Goal: Task Accomplishment & Management: Use online tool/utility

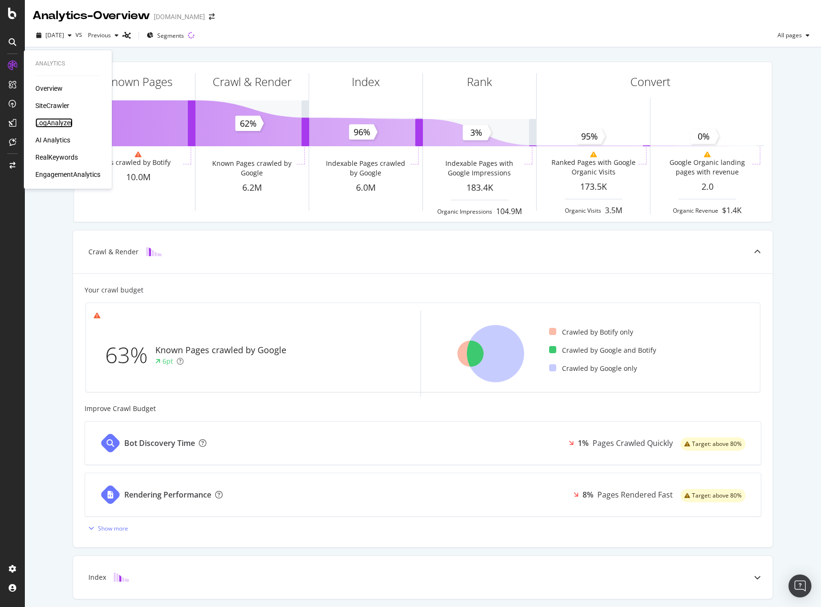
click at [55, 124] on div "LogAnalyzer" at bounding box center [53, 123] width 37 height 10
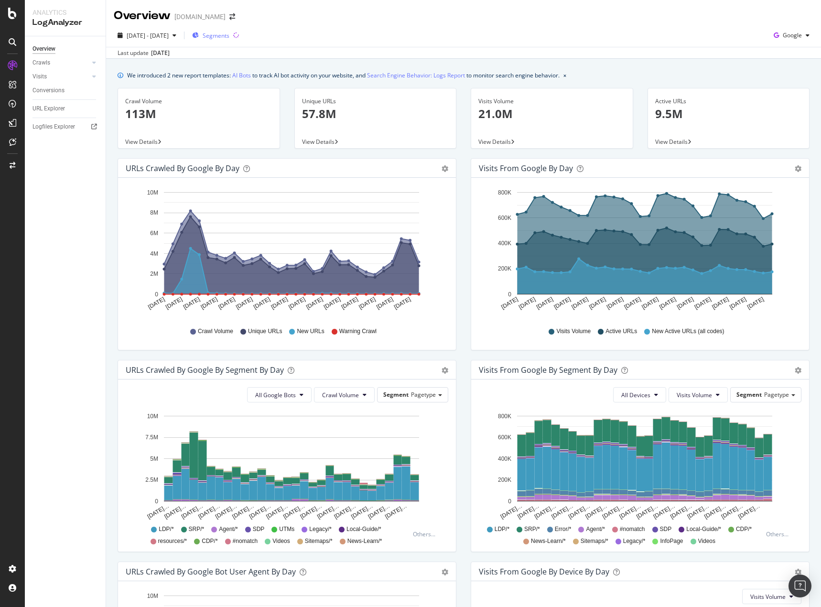
click at [230, 33] on span "Segments" at bounding box center [216, 36] width 27 height 8
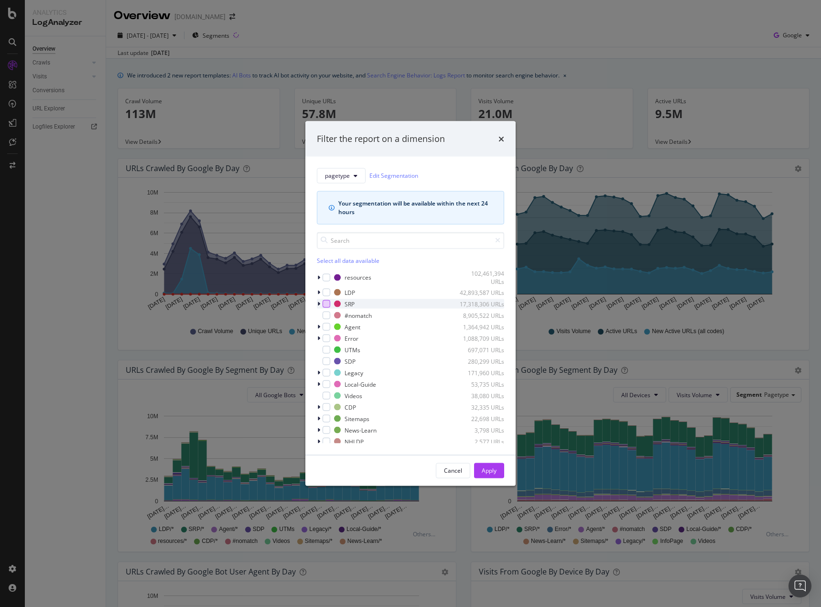
click at [329, 305] on div "modal" at bounding box center [327, 304] width 8 height 8
click at [489, 470] on div "Apply" at bounding box center [489, 471] width 15 height 8
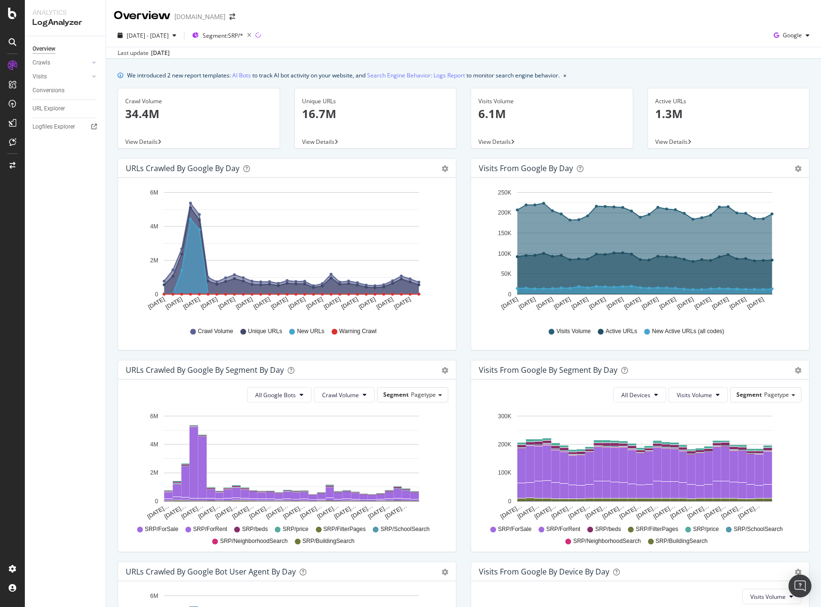
click at [457, 278] on div "URLs Crawled by Google by day Area Table Hold CTRL while clicking to filter the…" at bounding box center [286, 259] width 353 height 202
click at [144, 36] on span "2025 Sep. 6th - Oct. 5th" at bounding box center [148, 36] width 42 height 8
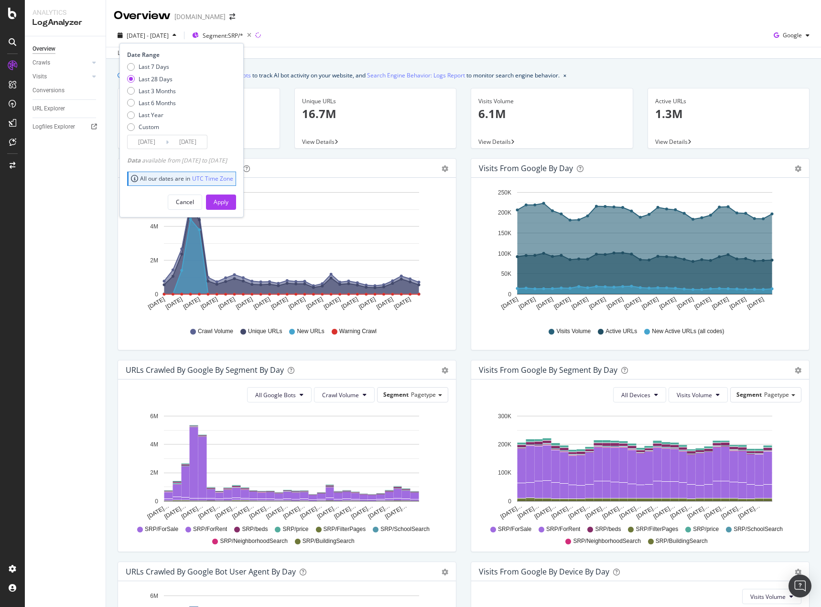
click at [141, 143] on input "2025/09/08" at bounding box center [147, 141] width 38 height 13
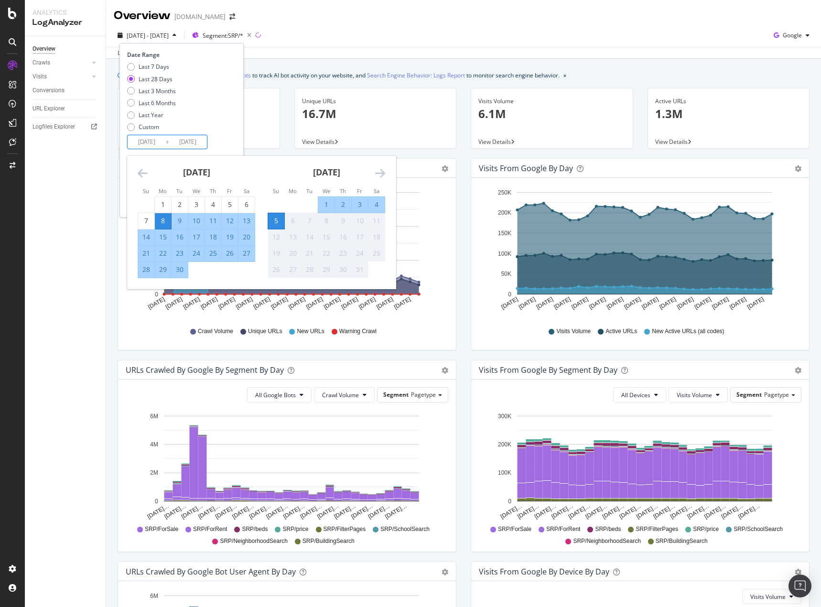
click at [325, 201] on div "1" at bounding box center [326, 205] width 16 height 10
type input "2025/10/01"
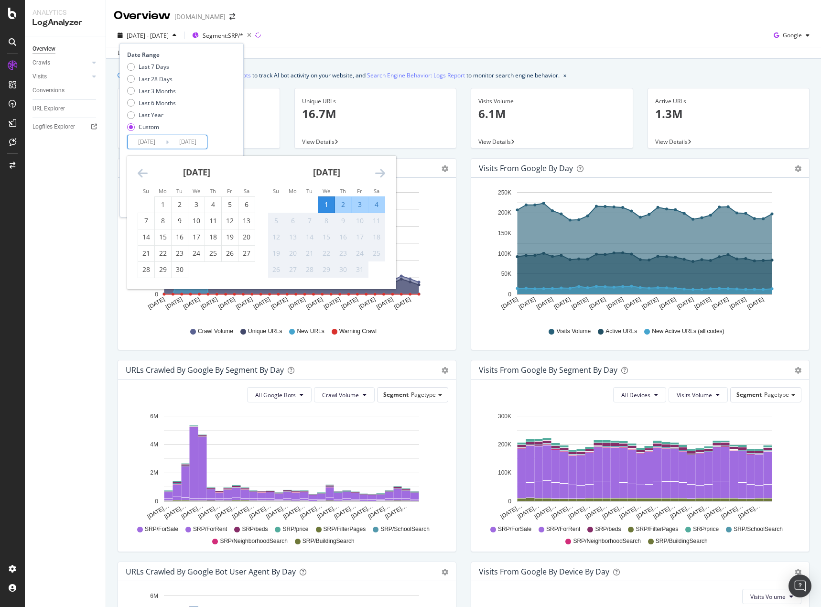
click at [276, 223] on div "5" at bounding box center [276, 221] width 16 height 10
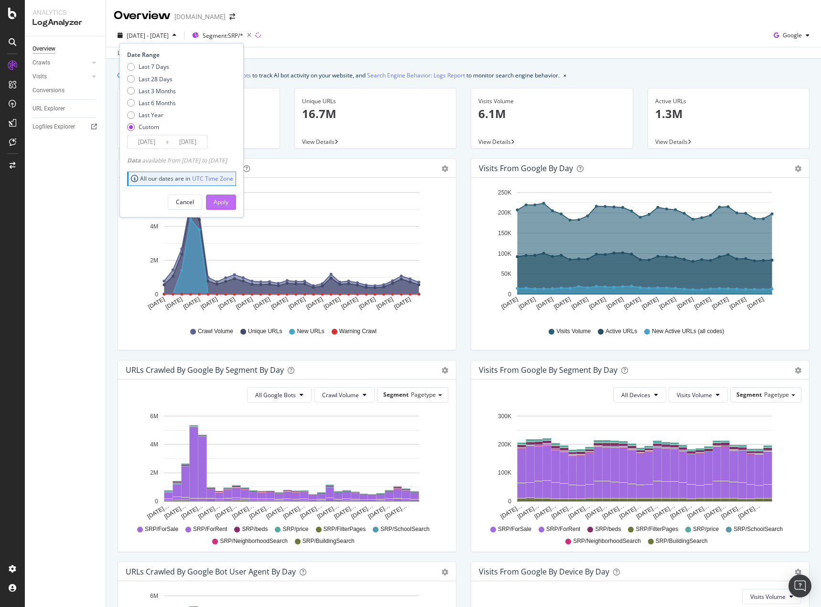
click at [229, 200] on div "Apply" at bounding box center [221, 202] width 15 height 8
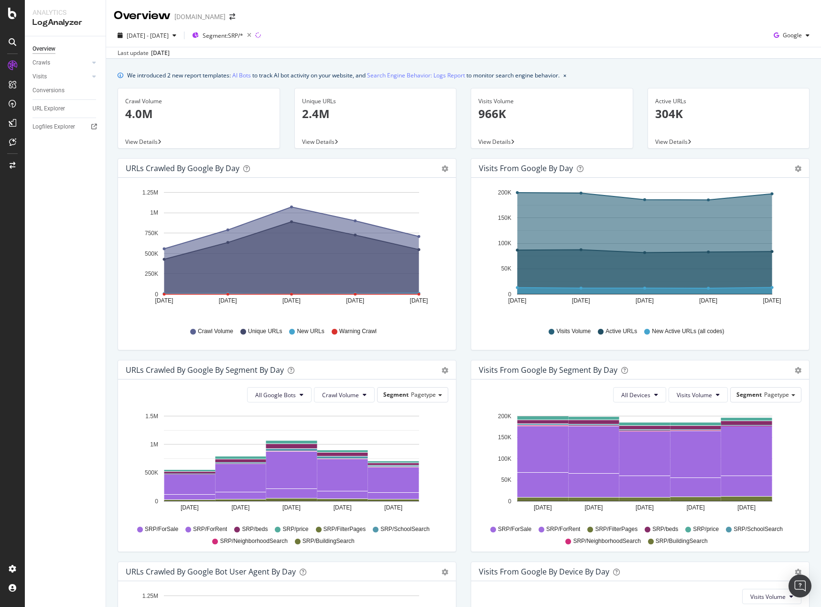
click at [464, 316] on div "Visits from Google by day Area Table Hold CTRL while clicking to filter the rep…" at bounding box center [640, 259] width 353 height 202
click at [158, 99] on div "Crawl Volume" at bounding box center [198, 101] width 147 height 9
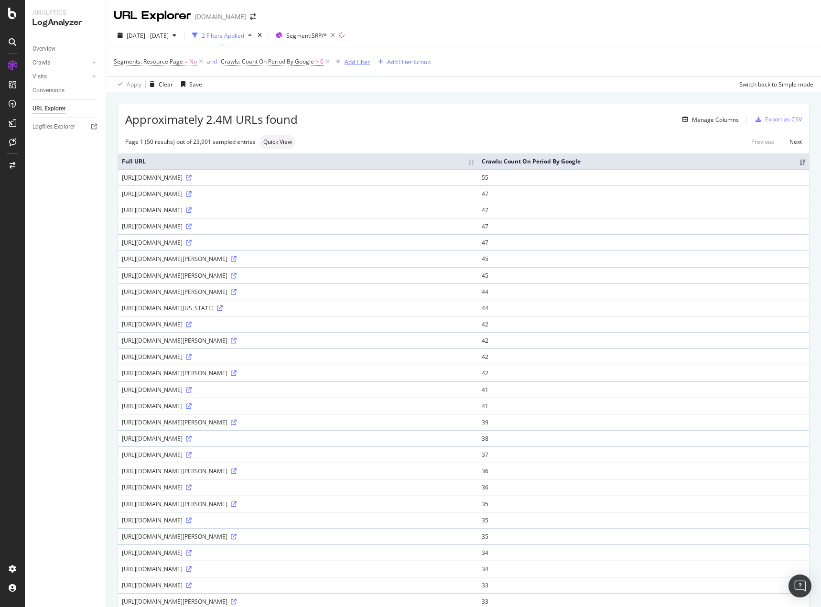
click at [363, 62] on div "Add Filter" at bounding box center [357, 62] width 25 height 8
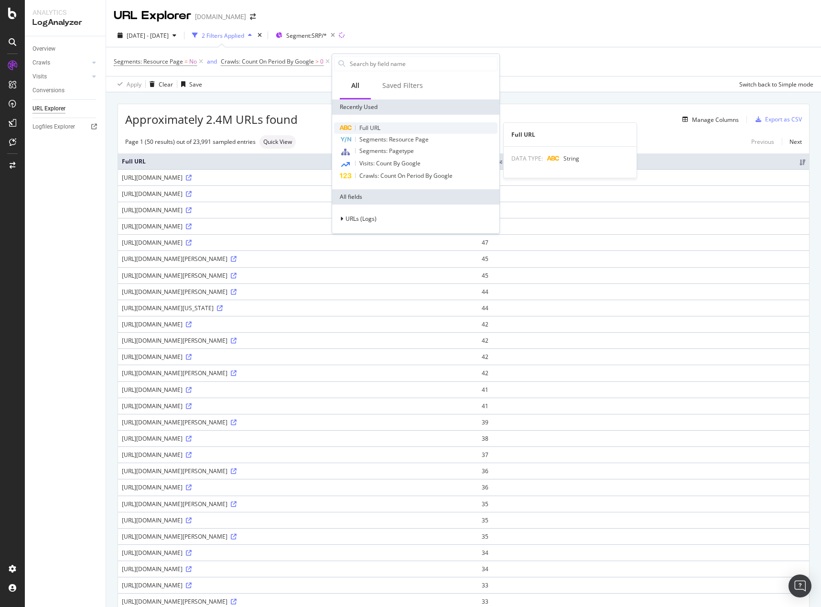
click at [364, 127] on span "Full URL" at bounding box center [370, 128] width 21 height 8
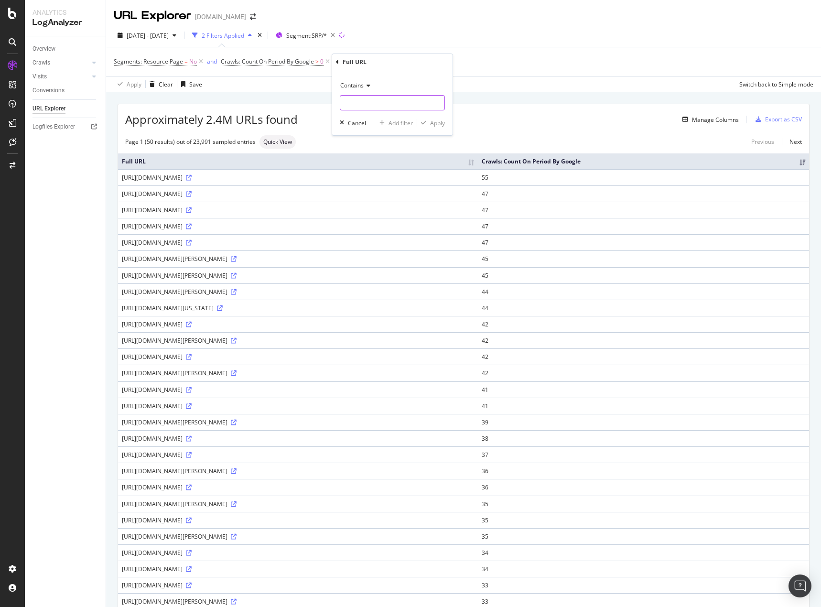
click at [367, 100] on input "text" at bounding box center [392, 102] width 104 height 15
type input "/under-"
click at [438, 124] on div "Apply" at bounding box center [437, 123] width 15 height 8
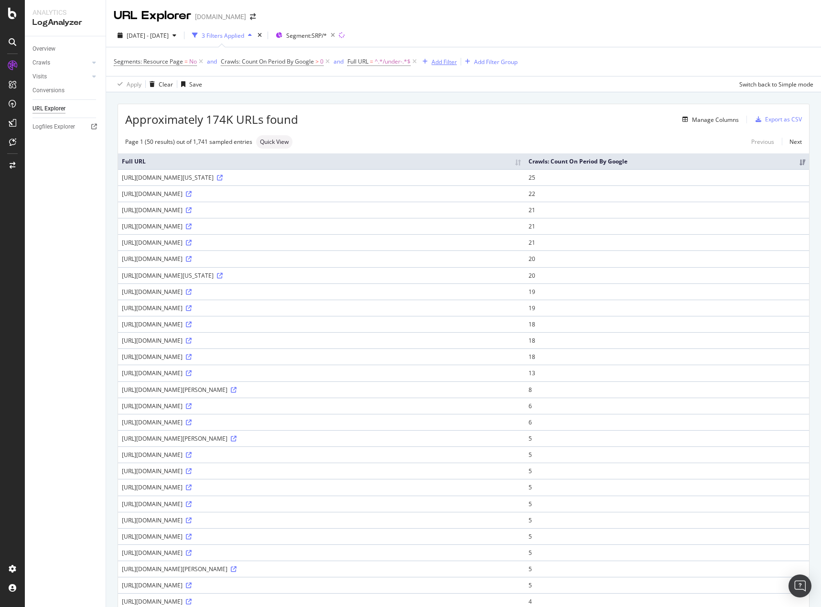
click at [448, 61] on div "Add Filter" at bounding box center [444, 62] width 25 height 8
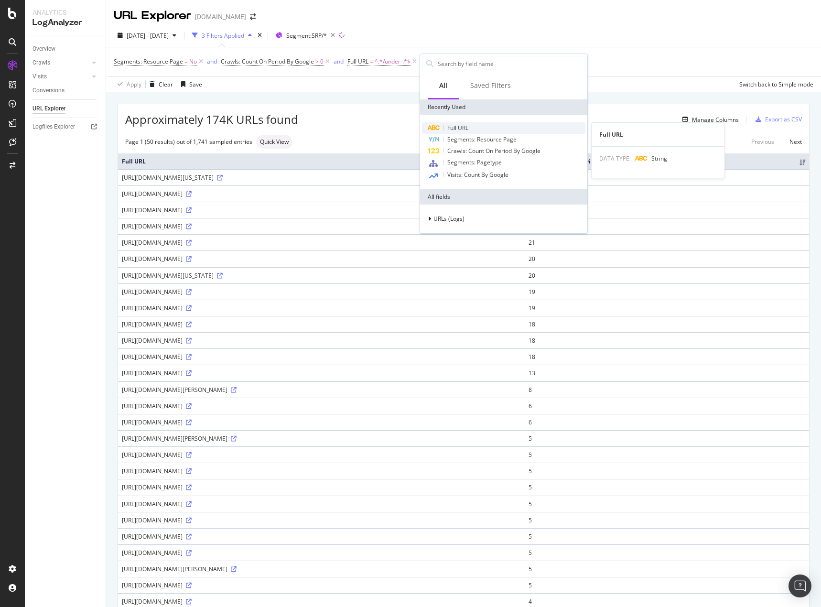
click at [459, 131] on span "Full URL" at bounding box center [458, 128] width 21 height 8
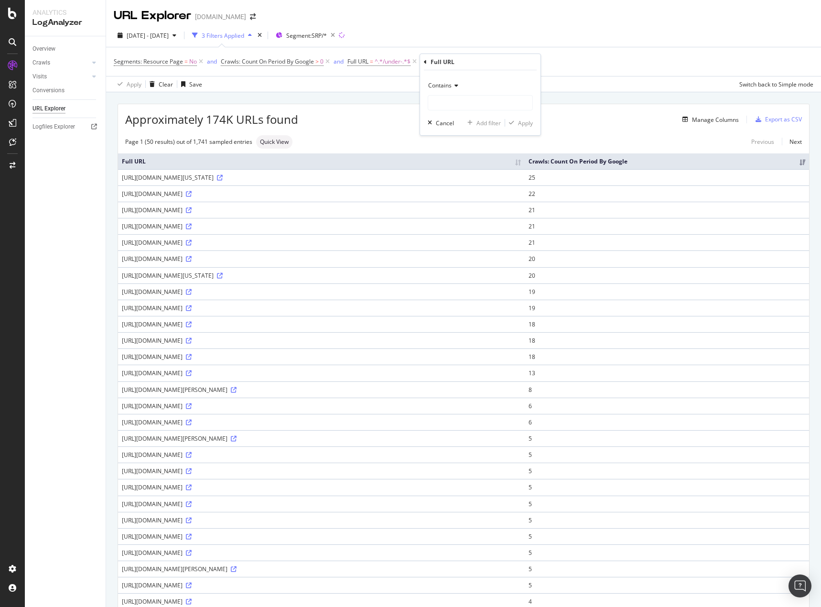
click at [453, 79] on div "Contains" at bounding box center [480, 85] width 105 height 15
click at [460, 191] on span "Doesn't contain" at bounding box center [454, 192] width 42 height 8
click at [472, 106] on input "text" at bounding box center [480, 102] width 104 height 15
type input "condos-"
click at [525, 126] on div "Apply" at bounding box center [525, 123] width 15 height 8
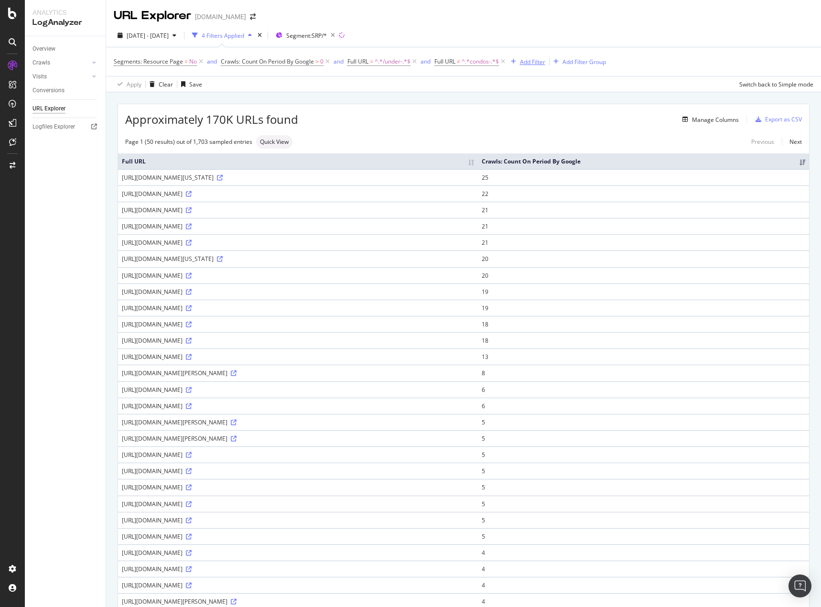
click at [537, 60] on div "Add Filter" at bounding box center [532, 62] width 25 height 8
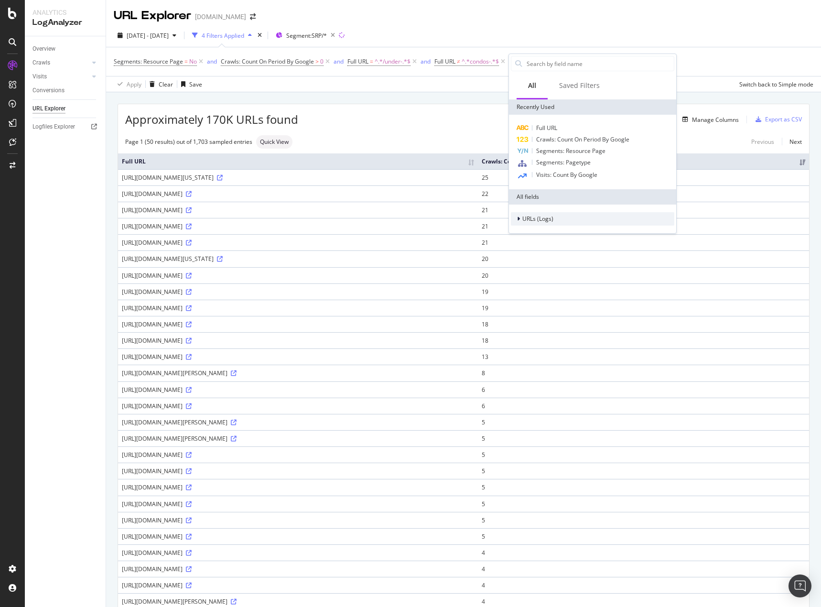
click at [531, 216] on span "URLs (Logs)" at bounding box center [538, 219] width 31 height 8
click at [547, 125] on span "Full URL" at bounding box center [546, 128] width 21 height 8
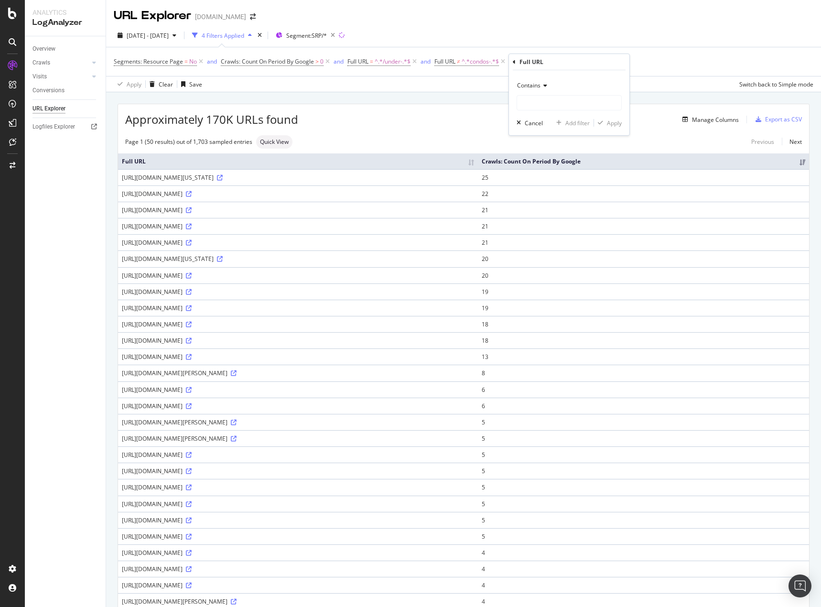
click at [534, 84] on span "Contains" at bounding box center [528, 85] width 23 height 8
click at [544, 194] on span "Doesn't contain" at bounding box center [543, 192] width 42 height 8
click at [550, 100] on input "text" at bounding box center [569, 102] width 104 height 15
type input "mobile-homes-"
click at [616, 124] on div "Apply" at bounding box center [614, 123] width 15 height 8
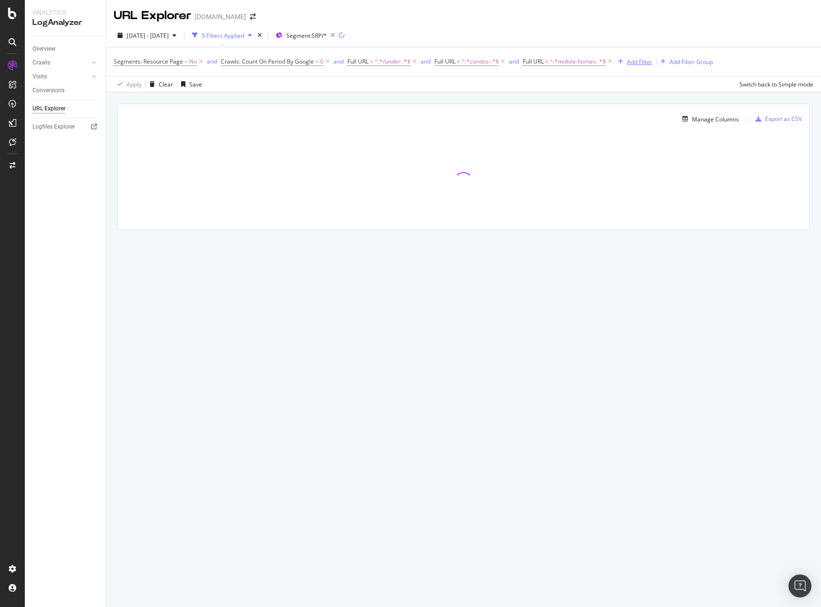
click at [642, 62] on div "Add Filter" at bounding box center [639, 62] width 25 height 8
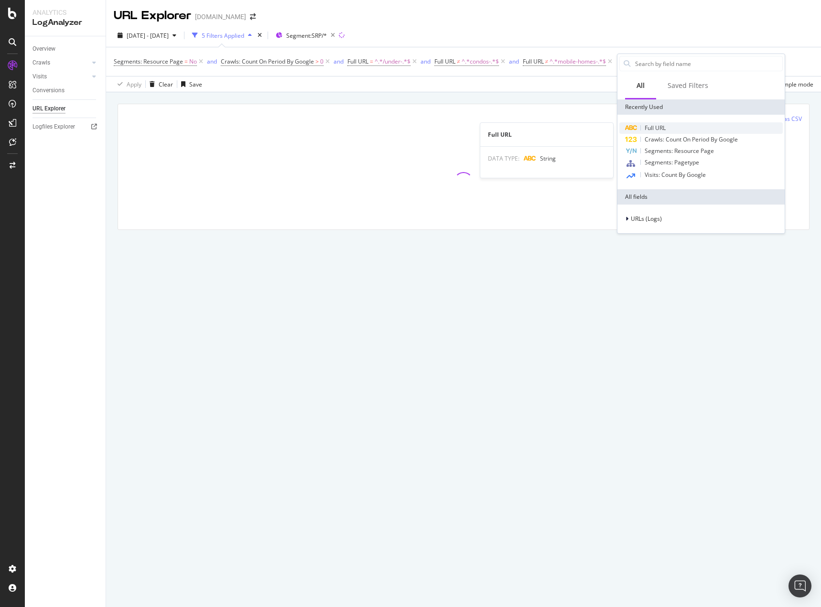
click at [668, 124] on div "Full URL" at bounding box center [702, 127] width 164 height 11
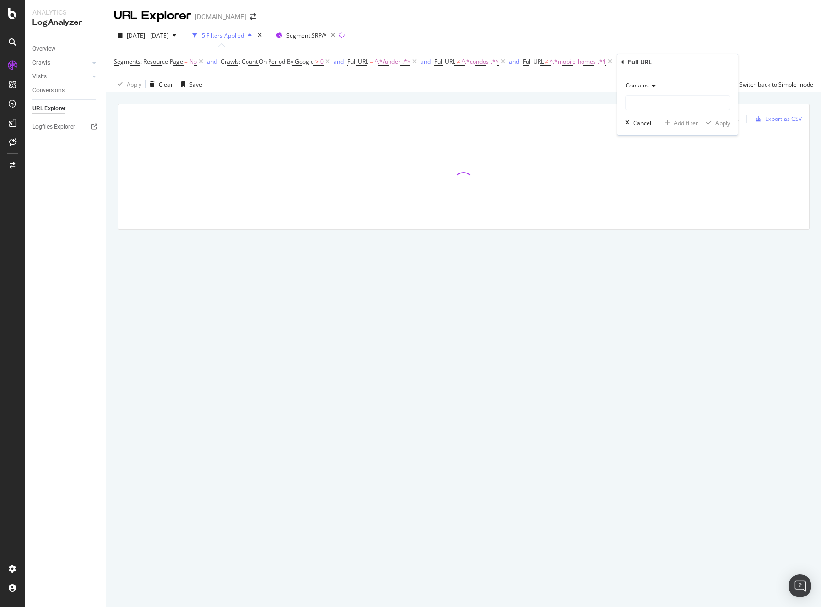
click at [649, 87] on span "Contains" at bounding box center [637, 85] width 23 height 8
click at [667, 192] on span "Doesn't contain" at bounding box center [651, 192] width 42 height 8
click at [660, 109] on input "text" at bounding box center [678, 102] width 104 height 15
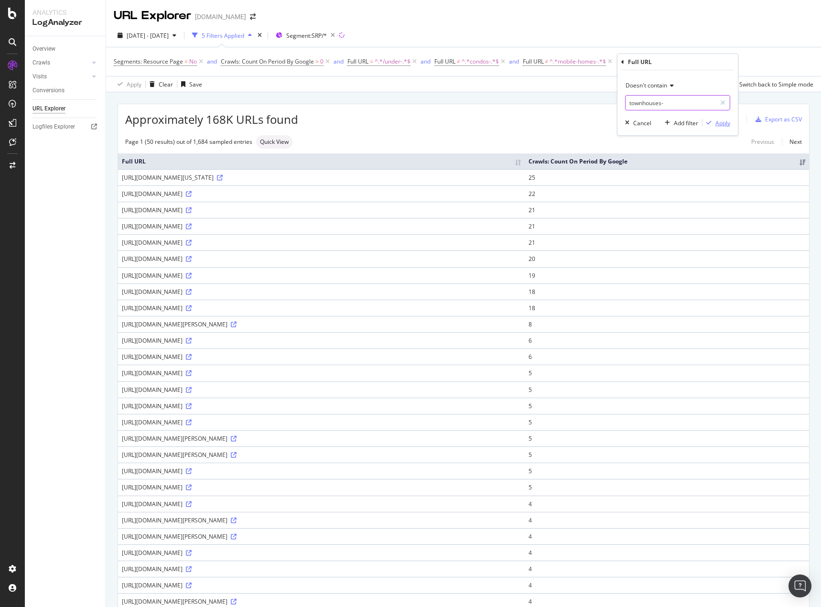
type input "townhouses-"
click at [723, 122] on div "Apply" at bounding box center [723, 123] width 15 height 8
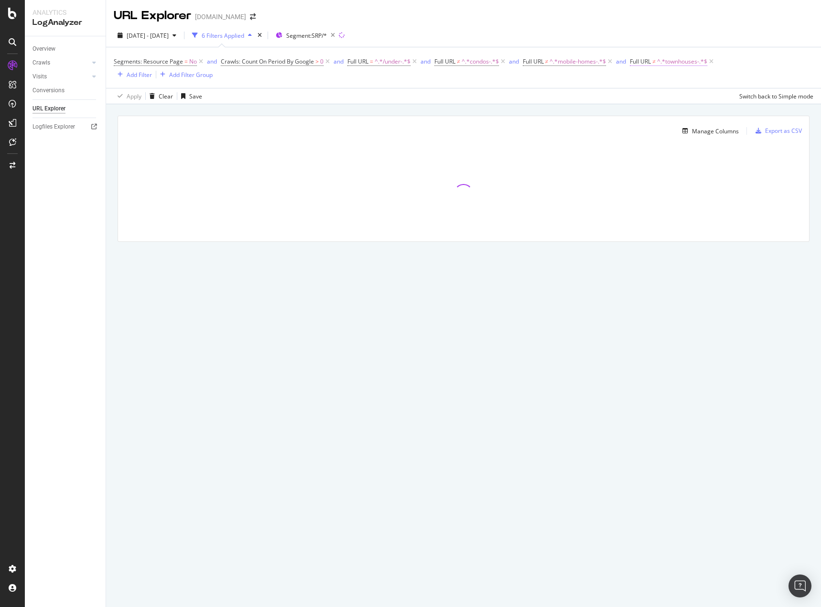
click at [662, 56] on span "^.*townhouses-.*$" at bounding box center [682, 61] width 50 height 13
click at [698, 36] on div "2025 Oct. 1st - Oct. 5th 6 Filters Applied Segment: SRP/*" at bounding box center [463, 37] width 715 height 19
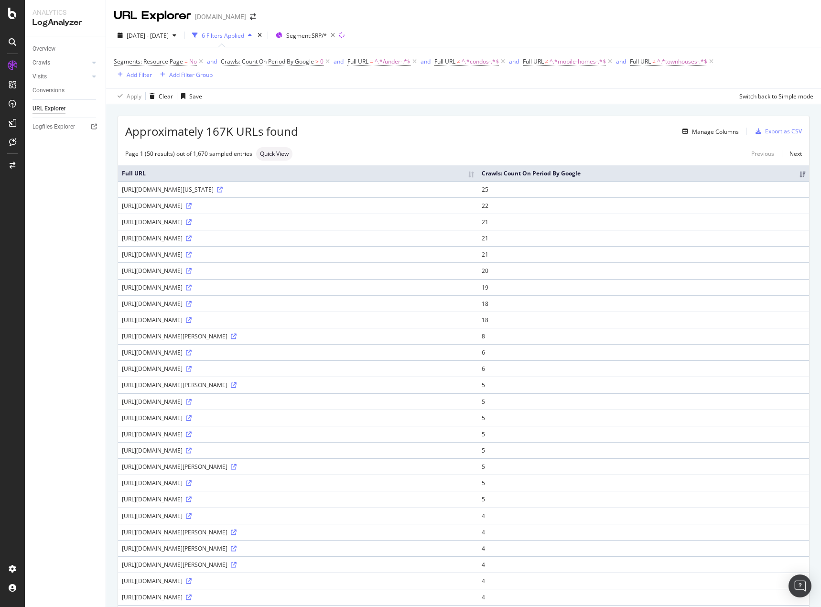
drag, startPoint x: 218, startPoint y: 189, endPoint x: 260, endPoint y: 189, distance: 42.6
click at [260, 189] on div "https://www.homes.com/tennessee/houses-for-sale/under-200k/" at bounding box center [298, 190] width 352 height 8
copy div "/houses-for-sale"
click at [138, 75] on div "Add Filter" at bounding box center [139, 75] width 25 height 8
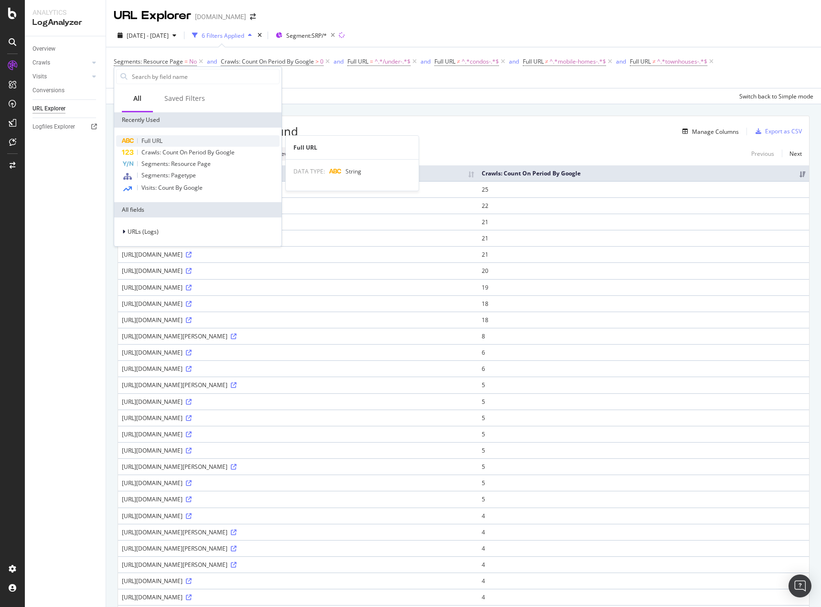
click at [153, 140] on span "Full URL" at bounding box center [152, 141] width 21 height 8
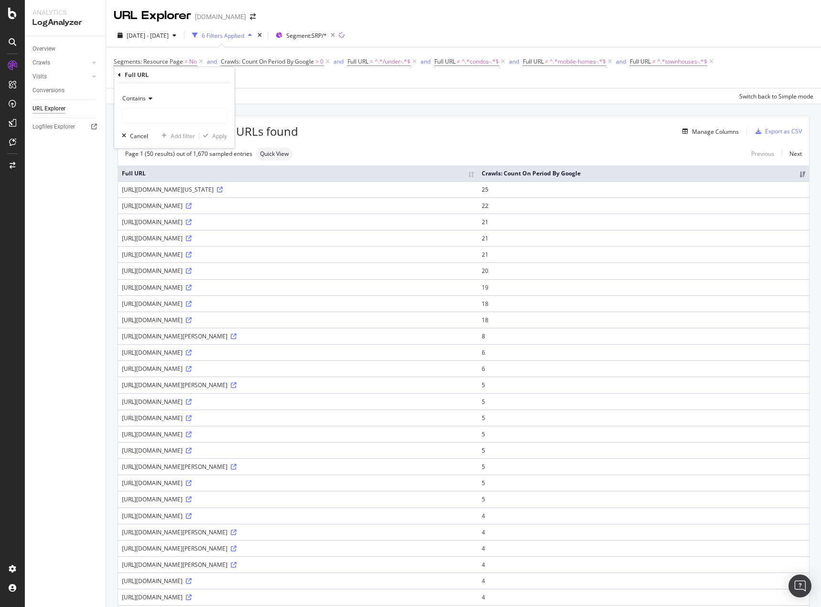
click at [155, 97] on div "Contains" at bounding box center [174, 98] width 105 height 15
click at [161, 205] on span "Doesn't contain" at bounding box center [148, 205] width 42 height 8
click at [177, 118] on input "text" at bounding box center [174, 115] width 104 height 15
paste input "/houses-for-sale"
type input "/houses-for-sale"
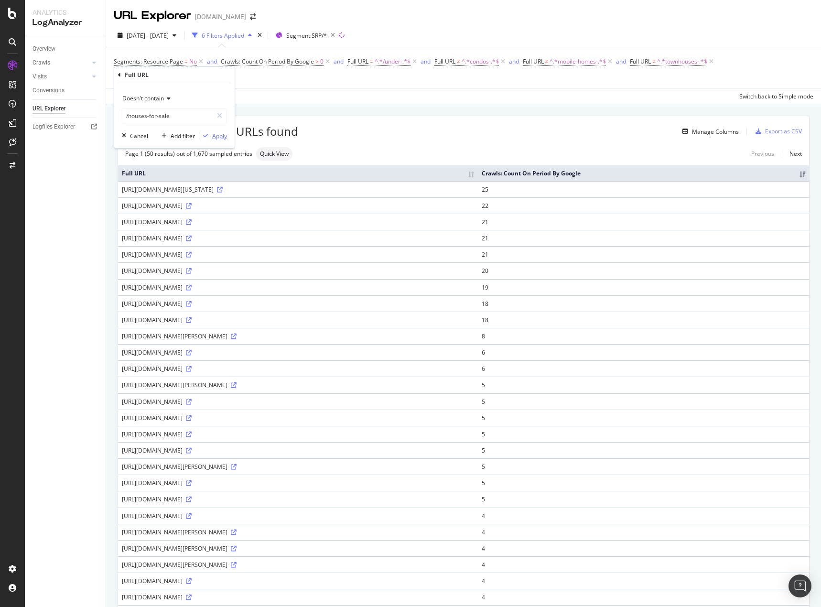
click at [220, 137] on div "Apply" at bounding box center [219, 136] width 15 height 8
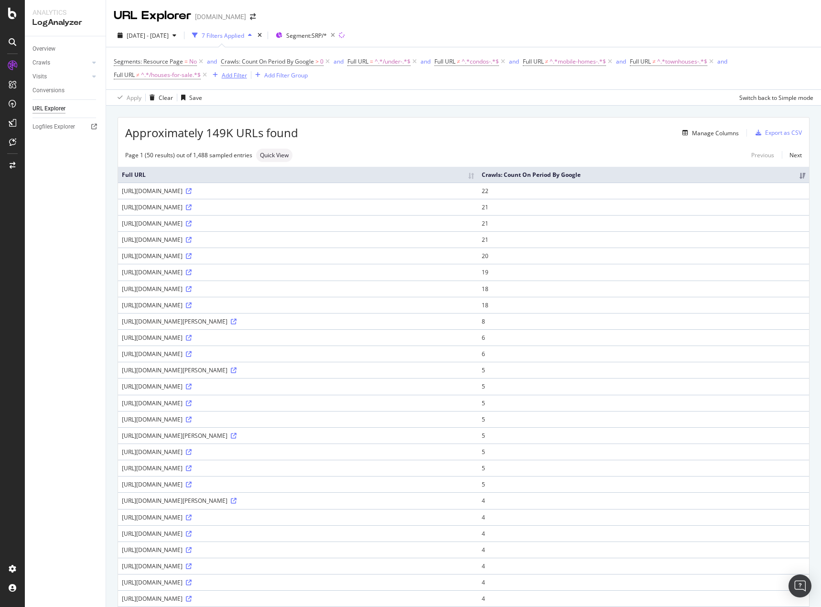
click at [227, 76] on div "Add Filter" at bounding box center [234, 75] width 25 height 8
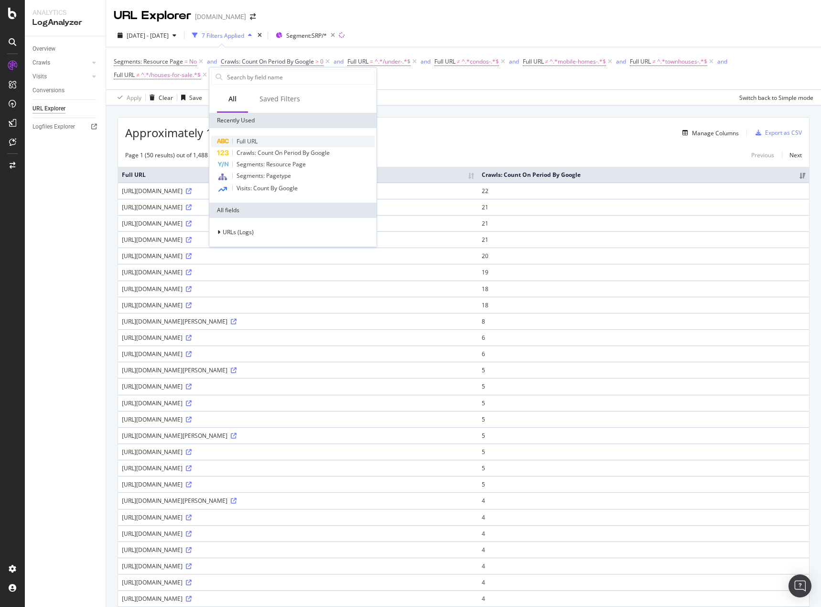
click at [249, 141] on span "Full URL" at bounding box center [247, 141] width 21 height 8
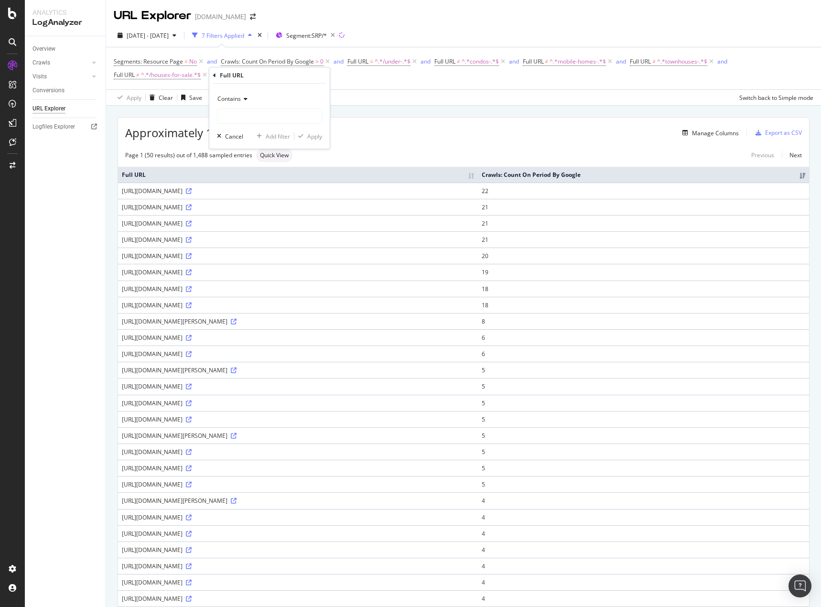
click at [242, 98] on icon at bounding box center [244, 99] width 7 height 6
click at [249, 205] on span "Doesn't contain" at bounding box center [243, 206] width 42 height 8
click at [257, 108] on div "Doesn't contain" at bounding box center [269, 107] width 105 height 33
drag, startPoint x: 253, startPoint y: 109, endPoint x: 248, endPoint y: 112, distance: 5.3
click at [254, 110] on input "text" at bounding box center [270, 116] width 104 height 15
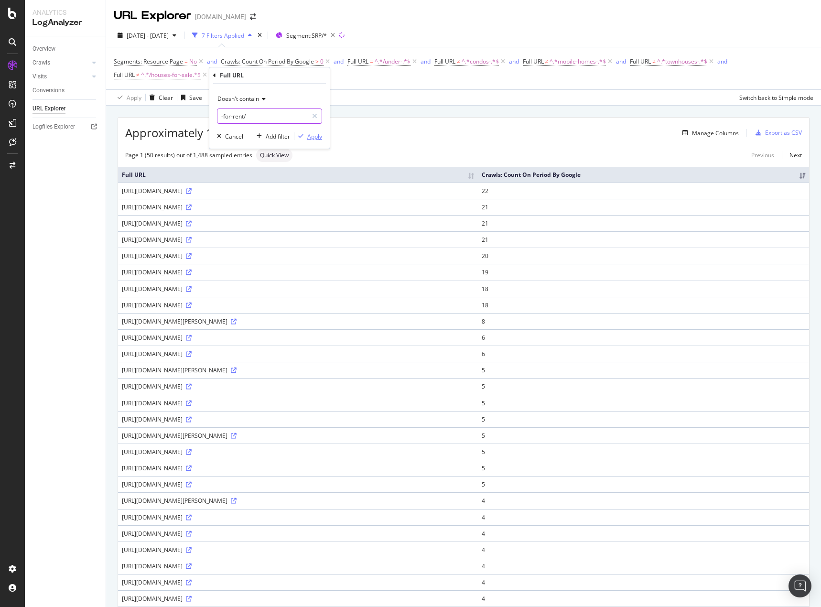
type input "-for-rent/"
click at [320, 137] on div "Apply" at bounding box center [314, 136] width 15 height 8
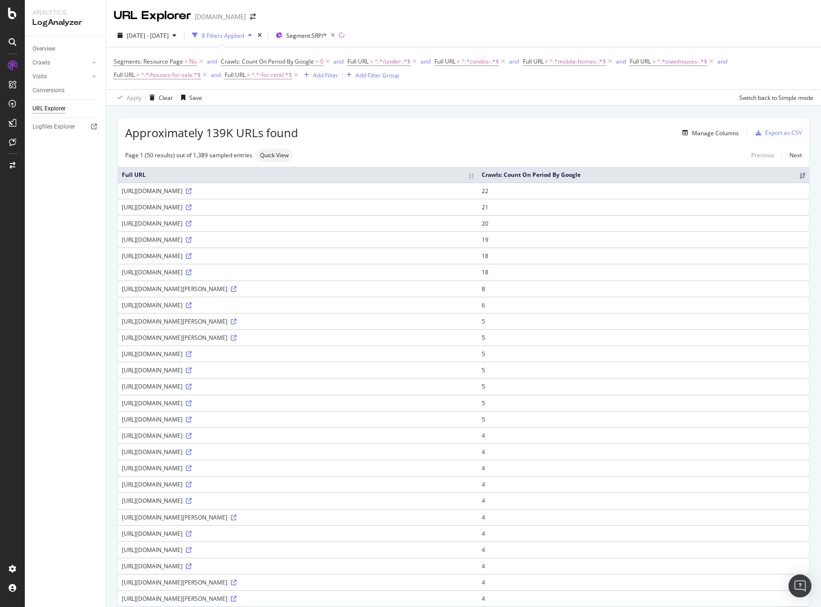
click at [450, 33] on div "2025 Oct. 1st - Oct. 5th 8 Filters Applied Segment: SRP/*" at bounding box center [463, 37] width 715 height 19
click at [328, 77] on div "Add Filter" at bounding box center [325, 75] width 25 height 8
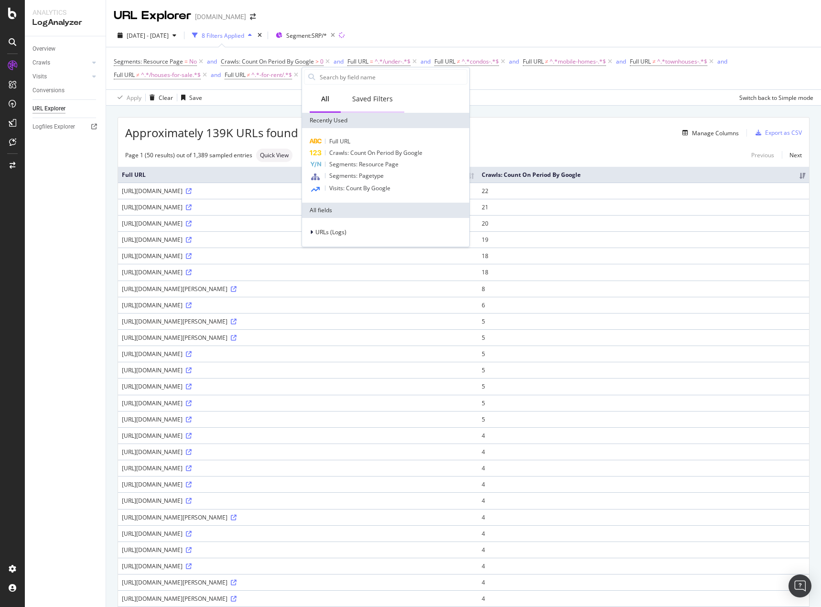
click at [373, 99] on div "Saved Filters" at bounding box center [372, 99] width 41 height 10
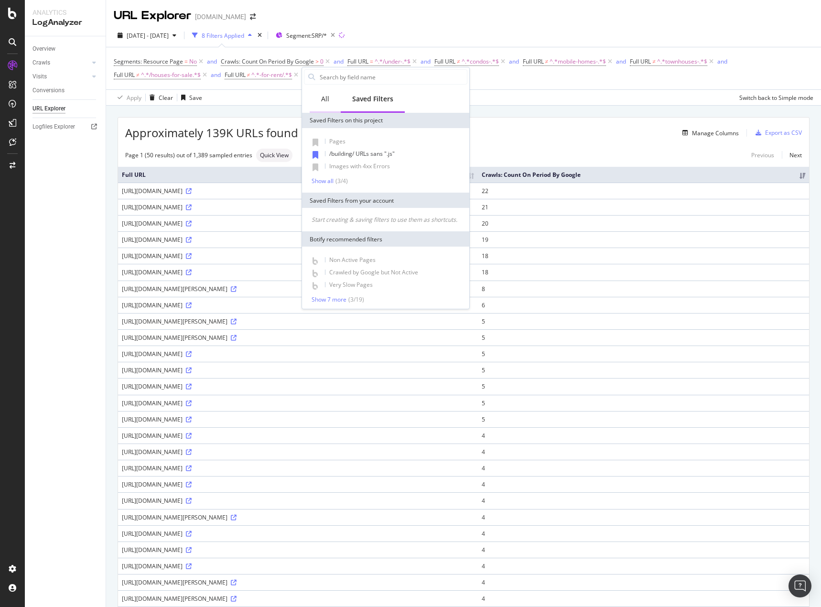
click at [318, 95] on div "All" at bounding box center [325, 100] width 31 height 26
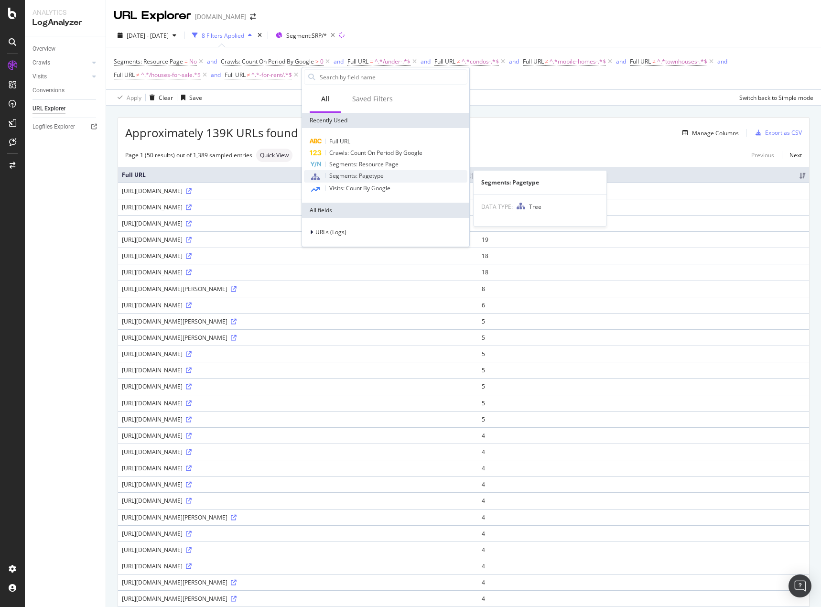
click at [363, 176] on span "Segments: Pagetype" at bounding box center [356, 176] width 55 height 8
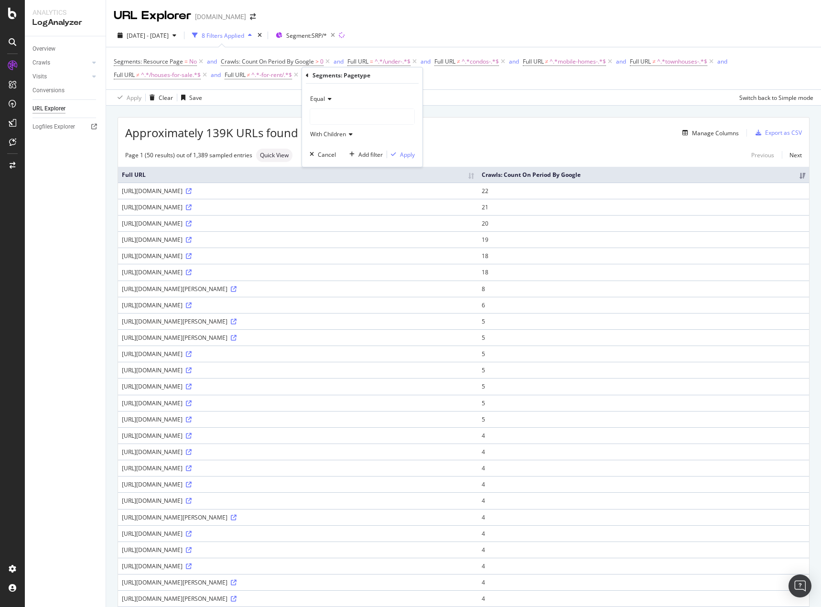
click at [331, 97] on icon at bounding box center [328, 99] width 7 height 6
click at [306, 124] on div "Equal Equal Not Equal With Children Cancel Add filter Apply" at bounding box center [362, 125] width 120 height 83
click at [348, 114] on div at bounding box center [362, 116] width 104 height 15
click at [306, 76] on icon at bounding box center [307, 76] width 3 height 6
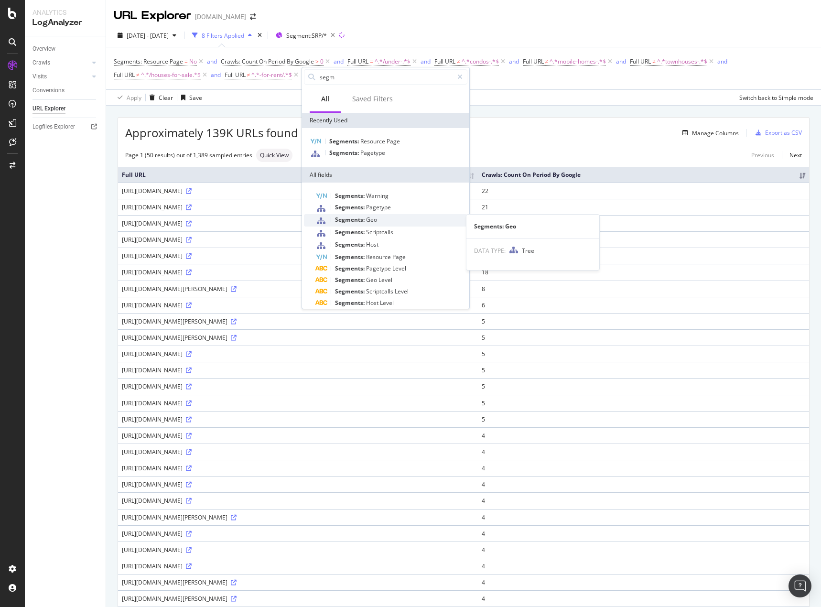
type input "segm"
click at [371, 219] on span "Geo" at bounding box center [371, 220] width 11 height 8
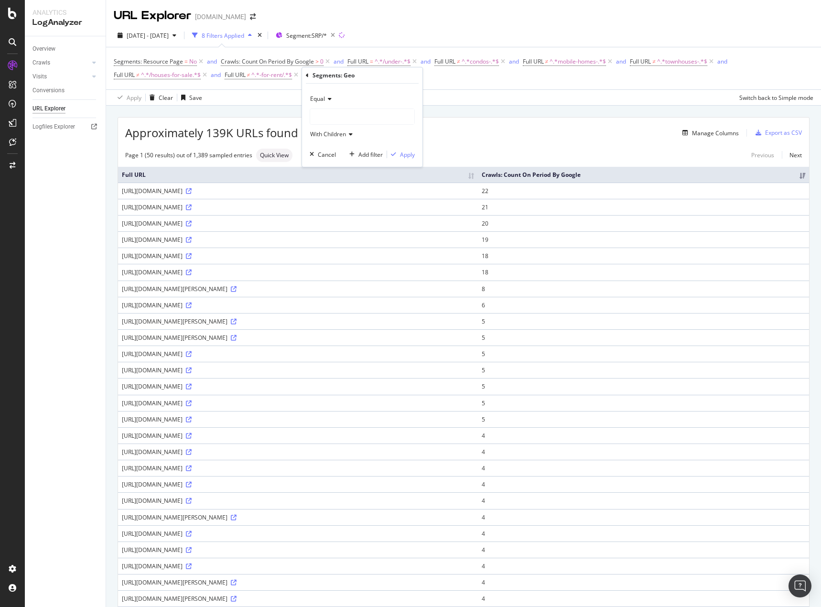
click at [352, 110] on div at bounding box center [362, 116] width 104 height 15
click at [363, 150] on span "12,954,601 URLS" at bounding box center [355, 149] width 47 height 8
click at [406, 158] on div "Apply" at bounding box center [407, 155] width 15 height 8
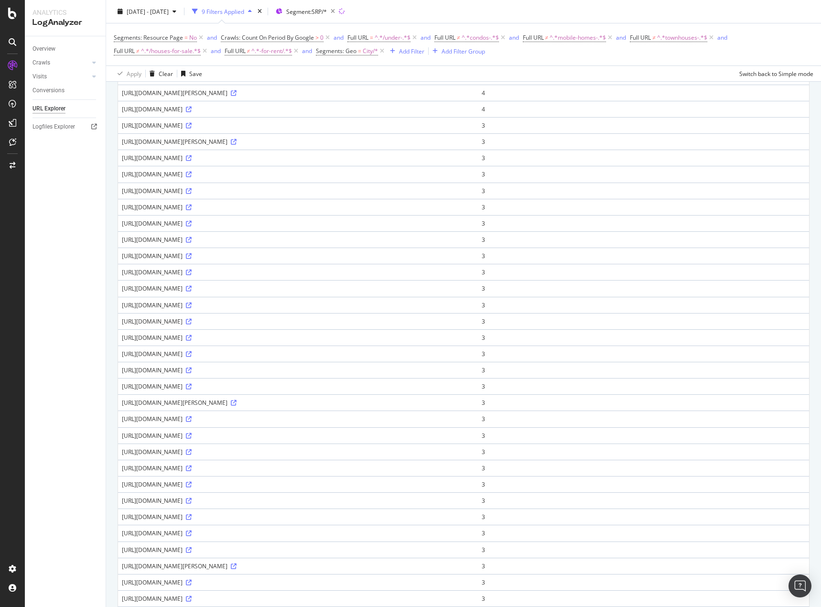
scroll to position [430, 0]
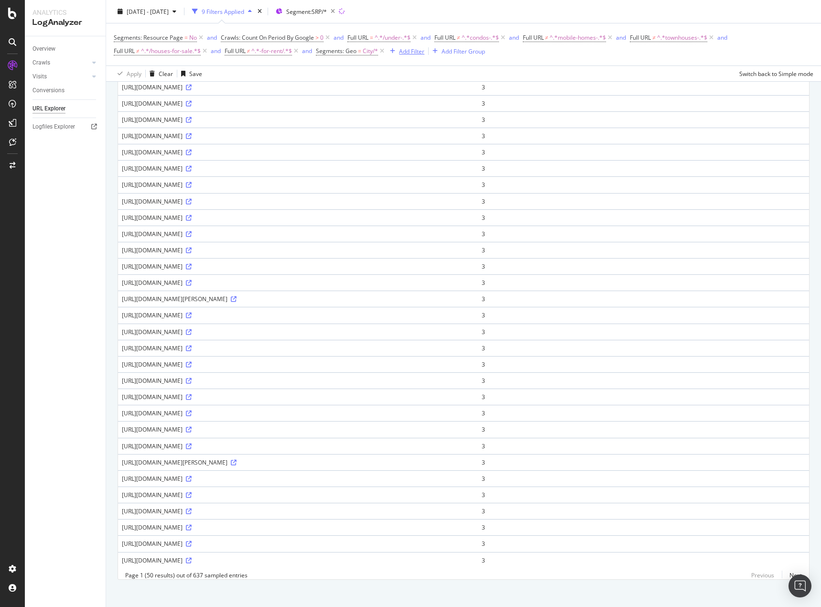
click at [416, 53] on div "Add Filter" at bounding box center [411, 51] width 25 height 8
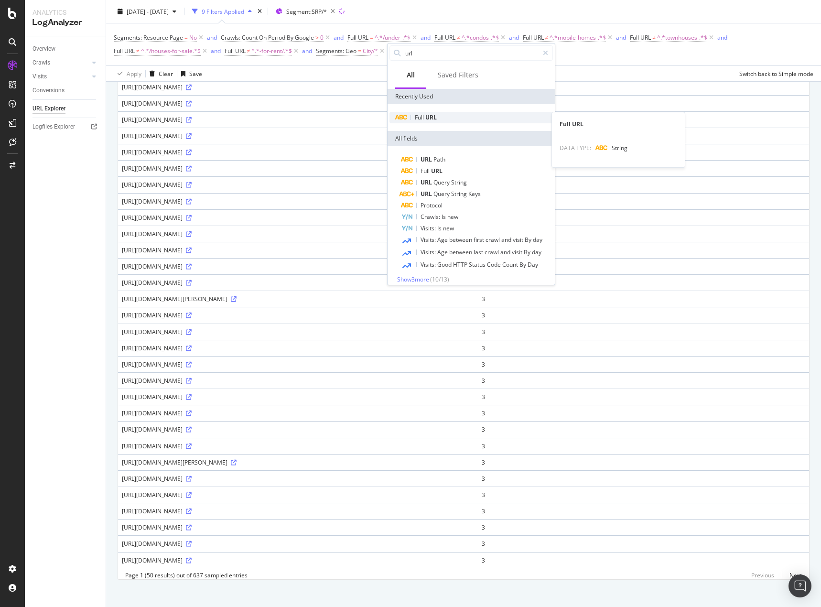
type input "url"
click at [426, 118] on span "URL" at bounding box center [431, 117] width 11 height 8
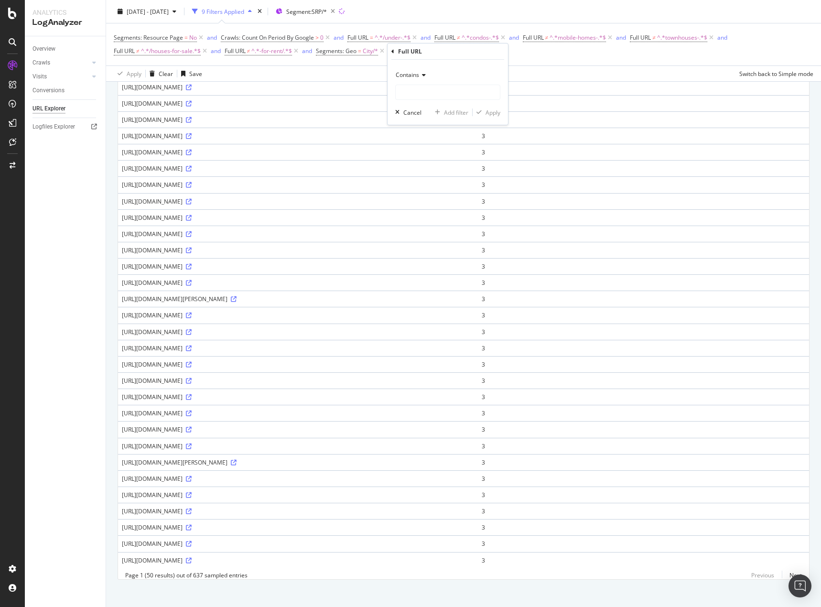
click at [425, 80] on div "Contains" at bounding box center [447, 74] width 105 height 15
click at [424, 76] on icon at bounding box center [422, 75] width 7 height 6
click at [429, 197] on span "Matches regex" at bounding box center [420, 194] width 40 height 8
click at [435, 87] on input "text" at bounding box center [448, 92] width 104 height 15
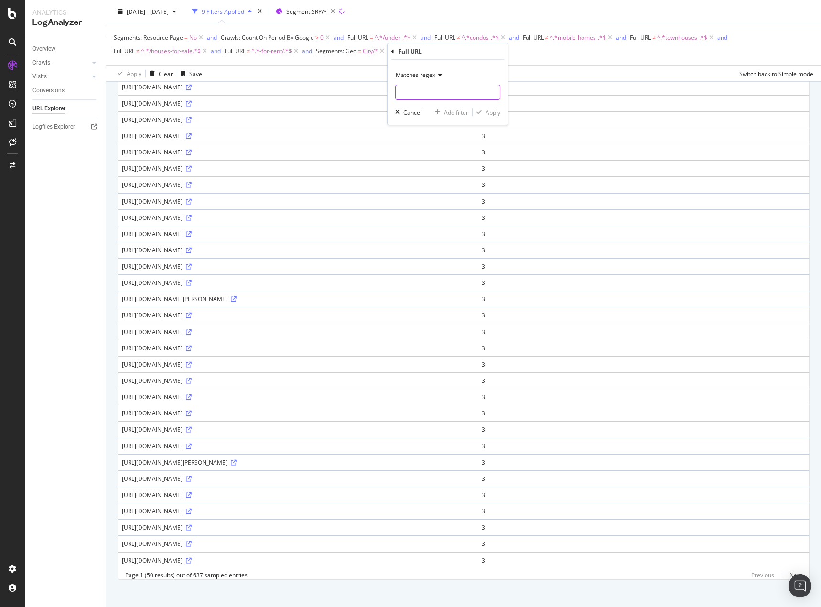
paste input "^https?:\/\/(?:www\.)?homes\.com\/[^\/]+\/[^\/]+\/?$"
type input "^https?:\/\/(?:www\.)?homes\.com\/[^\/]+\/[^\/]+\/?$"
click at [492, 112] on div "Apply" at bounding box center [493, 113] width 15 height 8
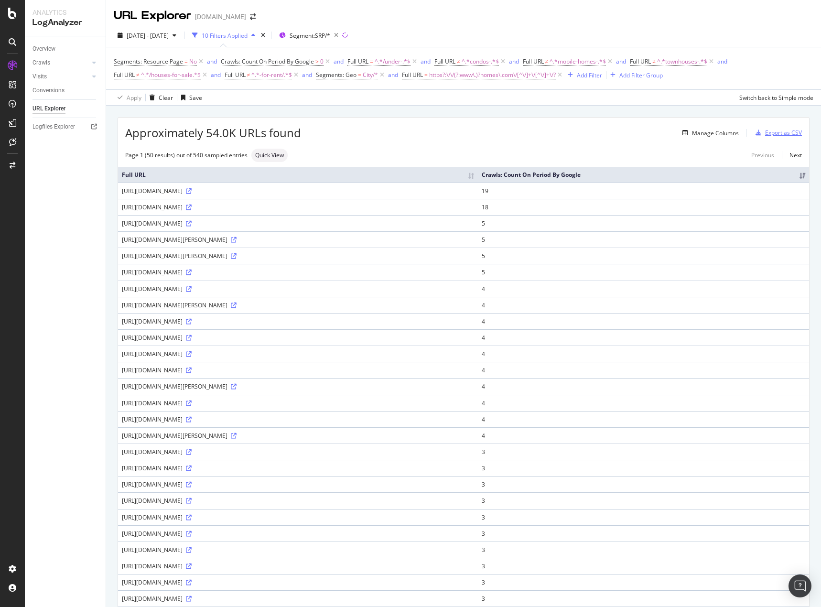
click at [781, 131] on div "Export as CSV" at bounding box center [783, 133] width 37 height 8
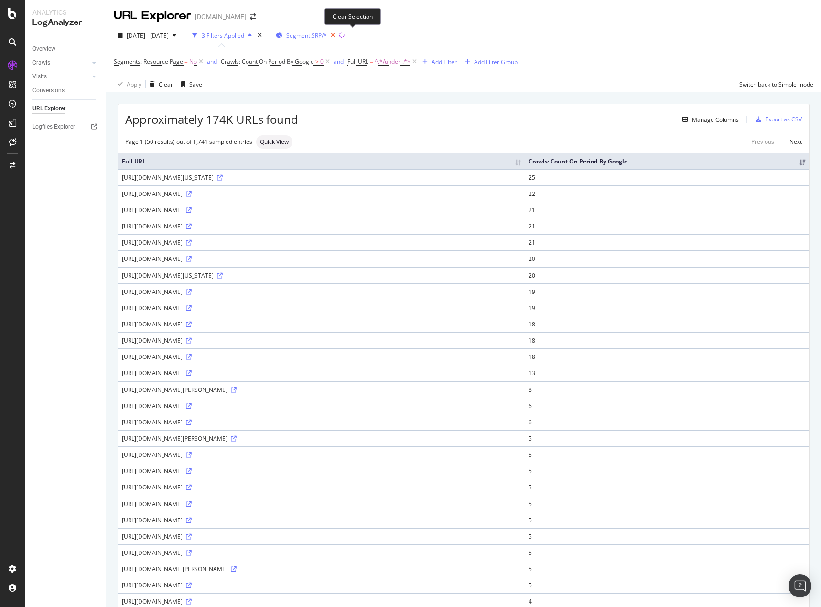
click at [339, 33] on icon "button" at bounding box center [333, 35] width 12 height 13
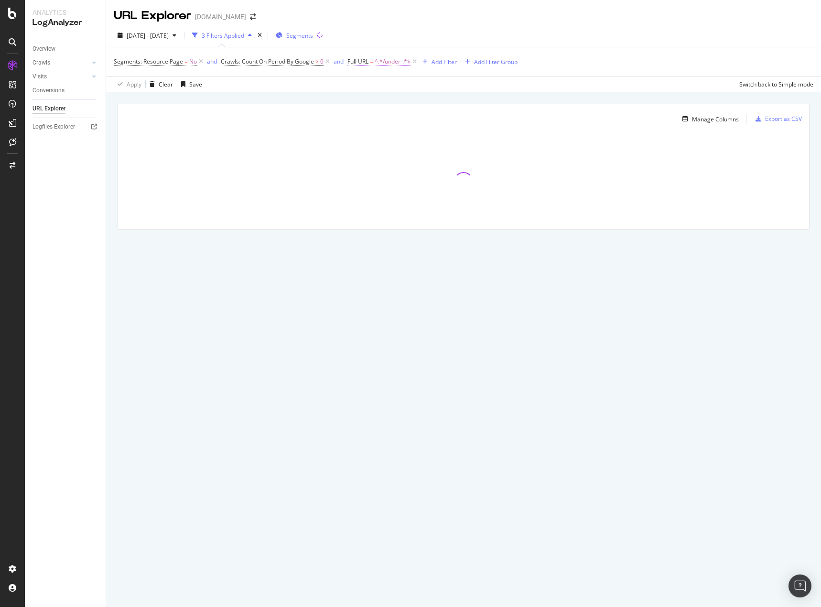
click at [388, 62] on span "^.*/under-.*$" at bounding box center [393, 61] width 36 height 13
click at [380, 102] on input "/under-" at bounding box center [402, 101] width 90 height 15
click at [381, 102] on input "/under-" at bounding box center [402, 101] width 90 height 15
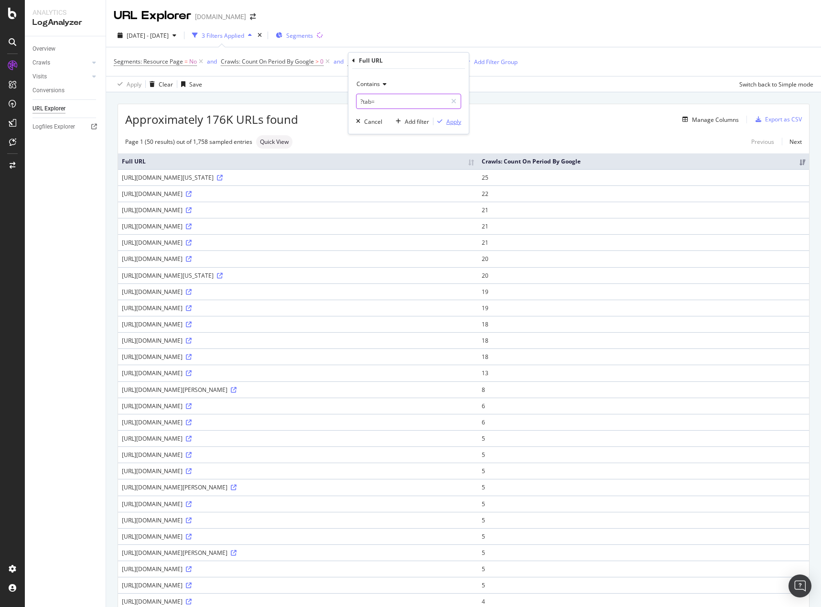
type input "?tab="
click at [451, 118] on div "Apply" at bounding box center [454, 122] width 15 height 8
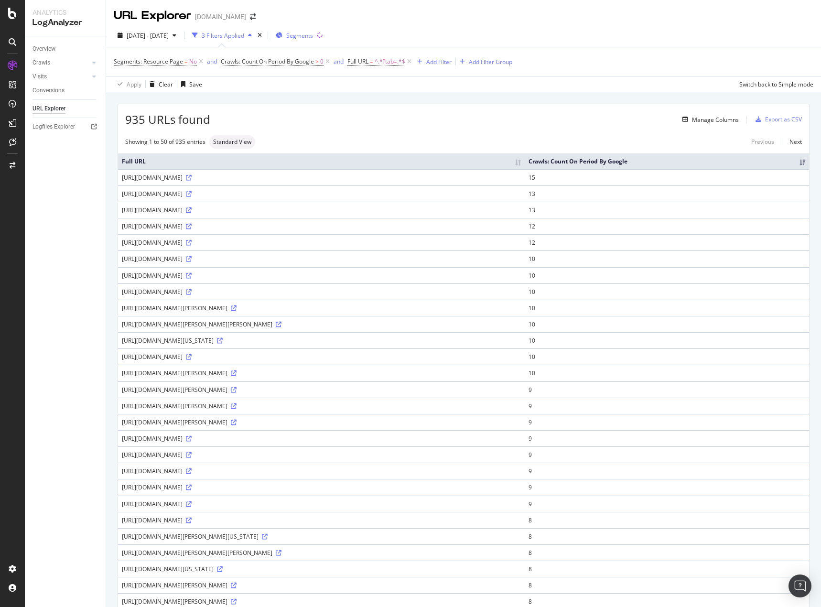
click at [390, 100] on div "935 URLs found Manage Columns Export as CSV Showing 1 to 50 of 935 entries Stan…" at bounding box center [463, 561] width 715 height 938
click at [329, 306] on div "https://www.homes.com/property/2950-weikel-st-philadelphia-pa/nx277p25yf4hs/?ta…" at bounding box center [321, 308] width 399 height 8
copy div "https://www.homes.com/property/2950-weikel-st-philadelphia-pa/nx277p25yf4hs/?ta…"
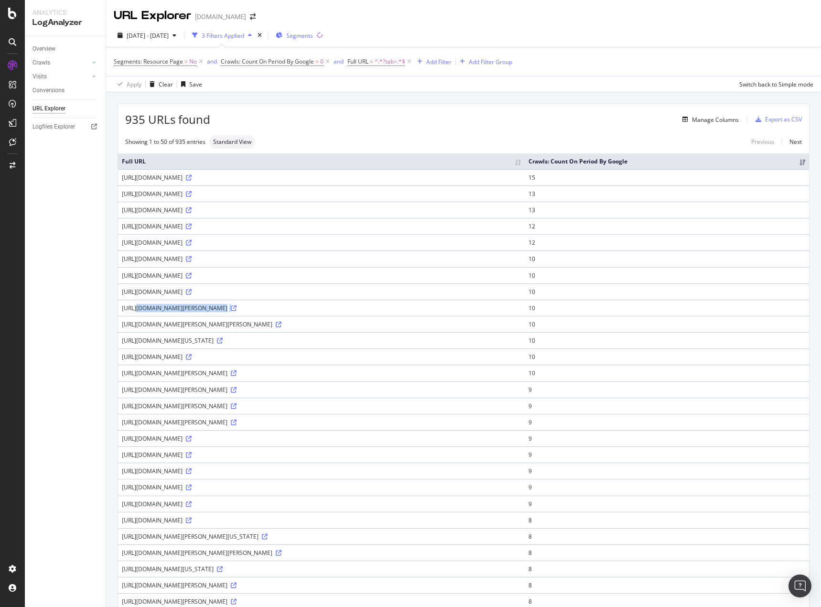
click at [328, 63] on icon at bounding box center [328, 62] width 8 height 10
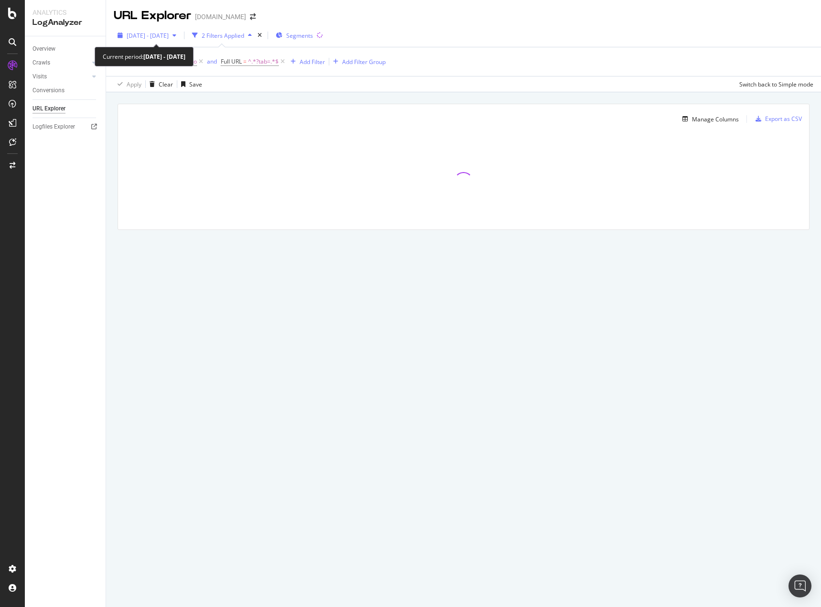
click at [169, 38] on span "2025 Oct. 1st - Oct. 5th" at bounding box center [148, 36] width 42 height 8
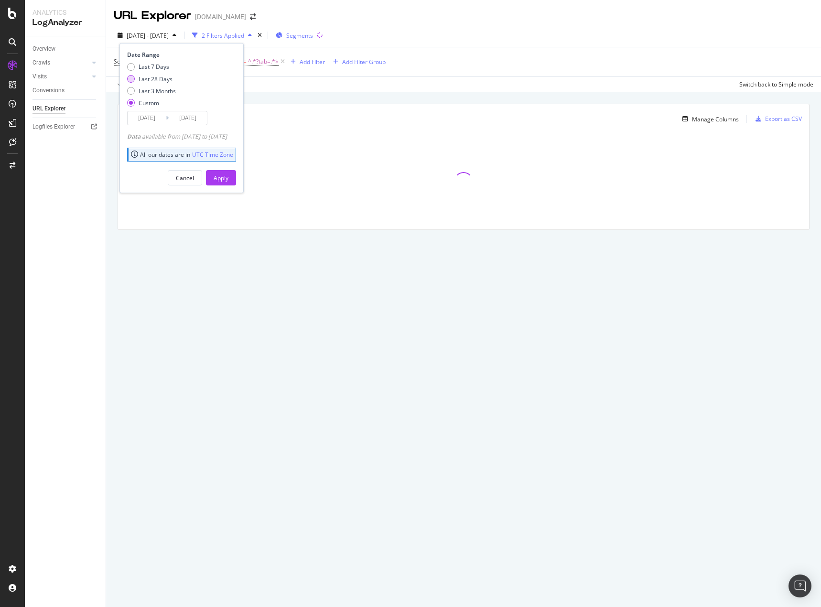
click at [136, 78] on div "Last 28 Days" at bounding box center [151, 79] width 49 height 8
type input "2025/09/08"
click at [229, 177] on div "Apply" at bounding box center [221, 178] width 15 height 8
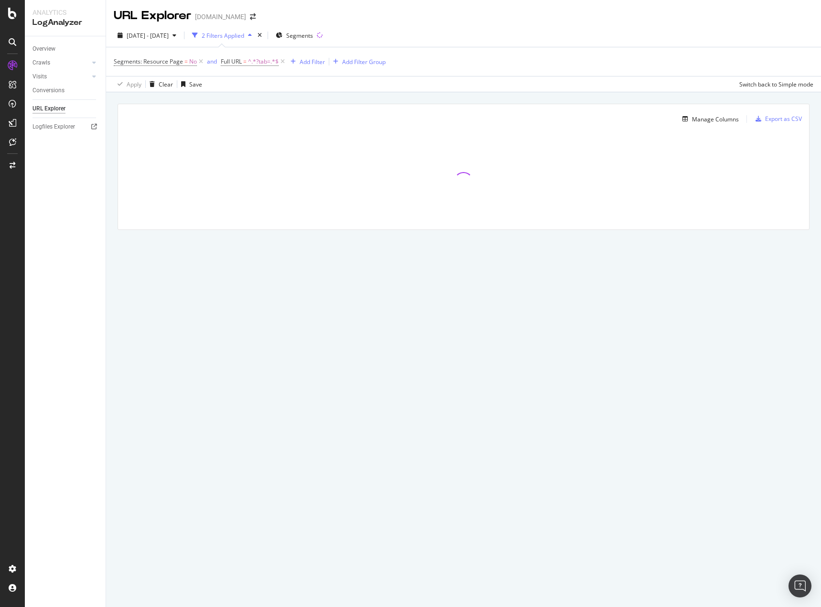
drag, startPoint x: 241, startPoint y: 261, endPoint x: 236, endPoint y: 258, distance: 6.4
click at [241, 261] on div "Manage Columns Export as CSV Full URL Crawls: Count On Period By Google" at bounding box center [463, 177] width 715 height 171
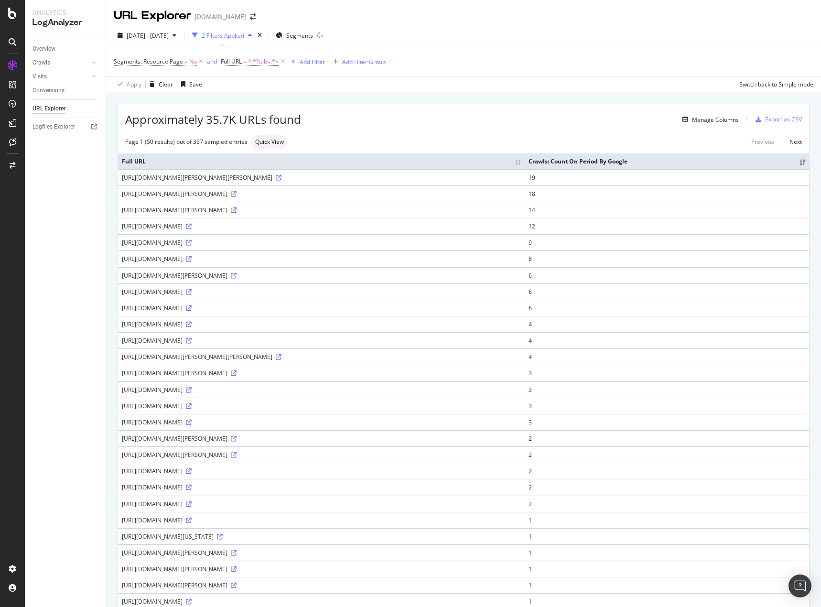
click at [329, 99] on div "Approximately 35.7K URLs found Manage Columns Export as CSV Page 1 (50 results)…" at bounding box center [463, 561] width 715 height 938
click at [50, 163] on div "DataExports" at bounding box center [53, 163] width 37 height 10
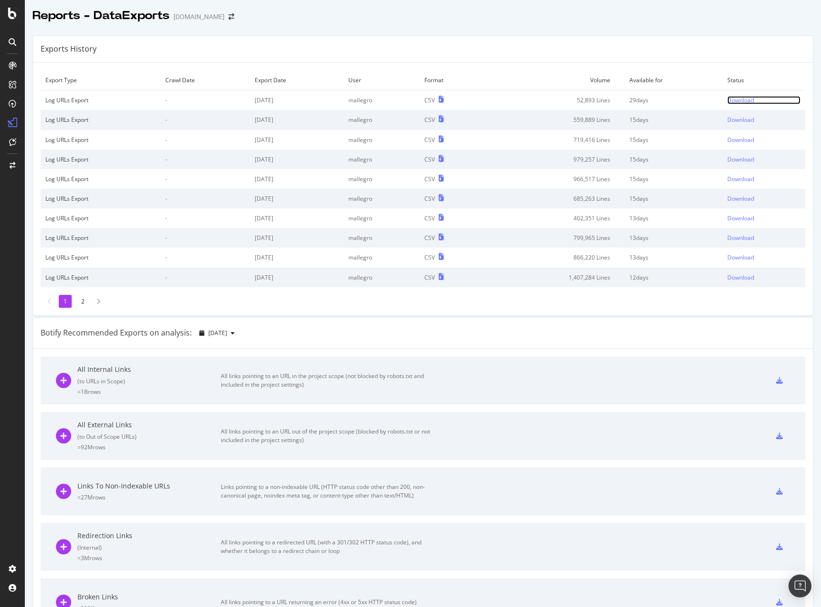
click at [732, 101] on div "Download" at bounding box center [741, 100] width 27 height 8
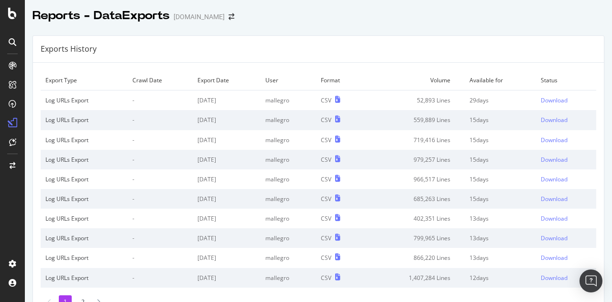
click at [367, 14] on div "Reports - DataExports [DOMAIN_NAME]" at bounding box center [318, 12] width 587 height 24
